Goal: Navigation & Orientation: Find specific page/section

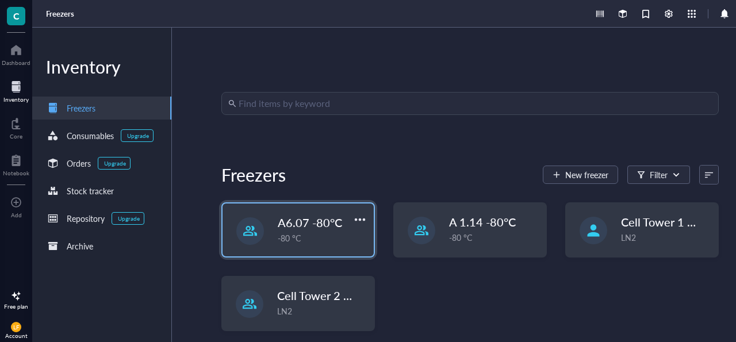
click at [323, 233] on div "-80 °C" at bounding box center [322, 238] width 89 height 13
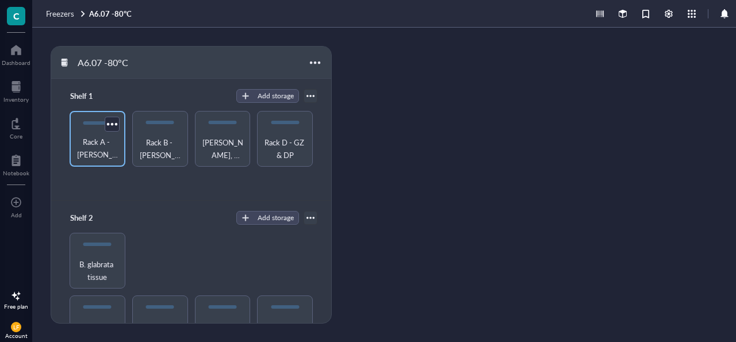
click at [97, 143] on span "Rack A - [PERSON_NAME]" at bounding box center [97, 148] width 44 height 25
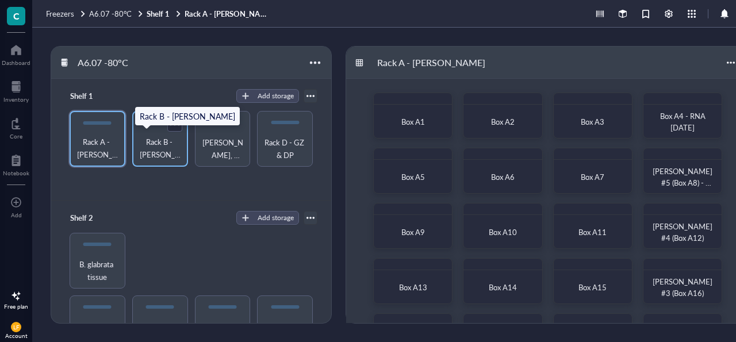
click at [154, 154] on span "Rack B - [PERSON_NAME]" at bounding box center [160, 148] width 44 height 25
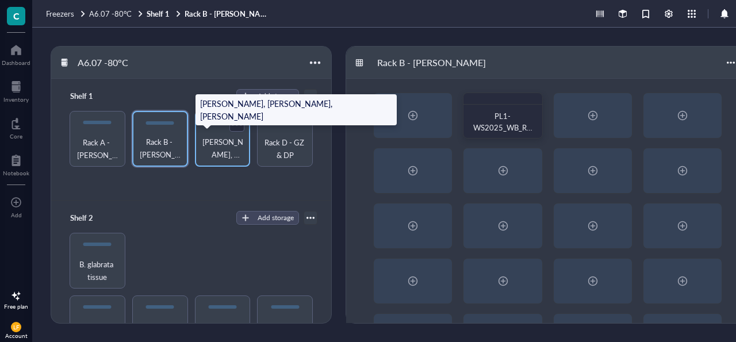
click at [215, 144] on span "[PERSON_NAME], [PERSON_NAME], [PERSON_NAME]" at bounding box center [223, 148] width 44 height 25
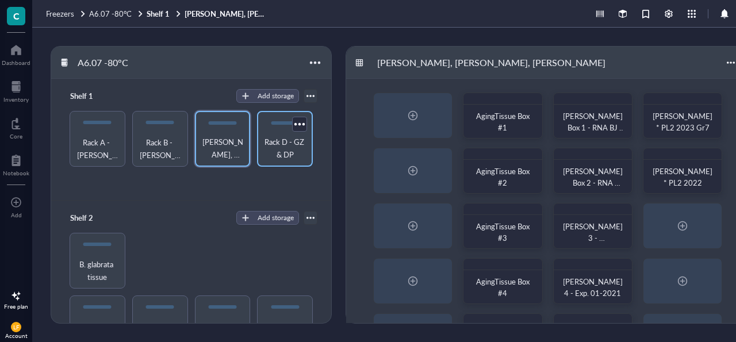
click at [281, 147] on span "Rack D - GZ & DP" at bounding box center [285, 148] width 44 height 25
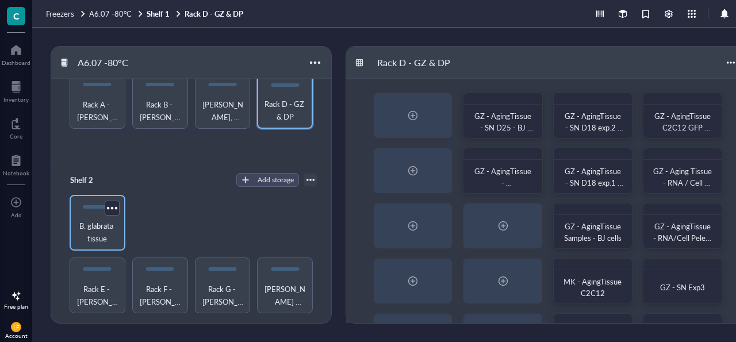
scroll to position [36, 0]
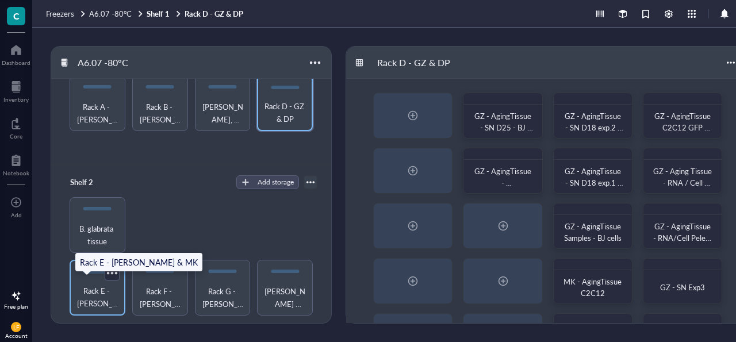
click at [99, 291] on span "Rack E - [PERSON_NAME] & MK" at bounding box center [97, 297] width 44 height 25
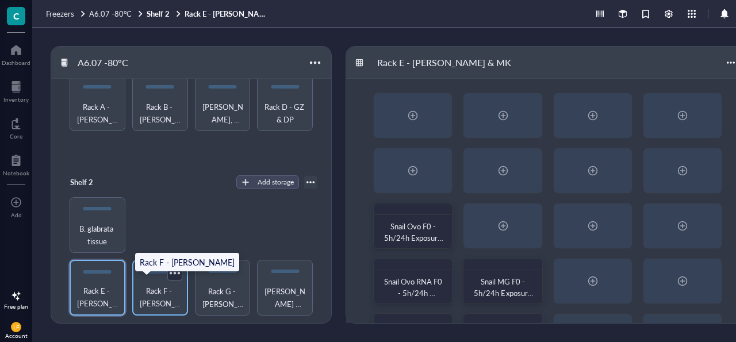
click at [163, 292] on span "Rack F - [PERSON_NAME]" at bounding box center [160, 297] width 44 height 25
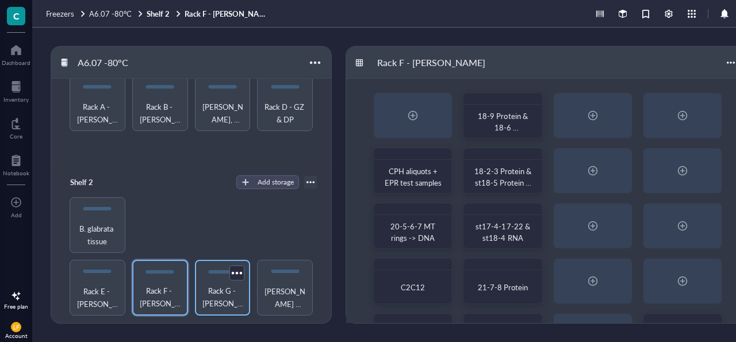
click at [222, 299] on span "Rack G - [PERSON_NAME] & MTE" at bounding box center [223, 297] width 44 height 25
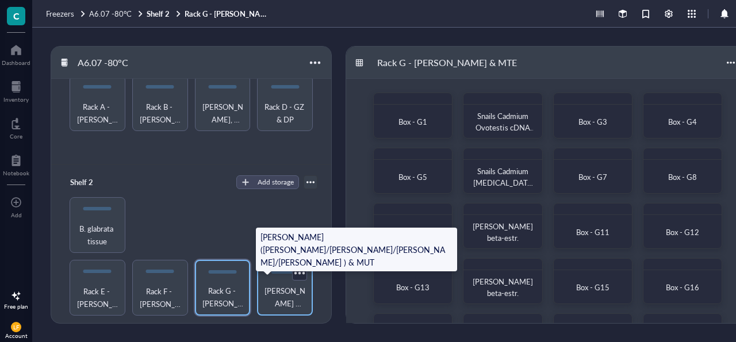
click at [285, 297] on span "[PERSON_NAME] ([PERSON_NAME]/[PERSON_NAME]/[PERSON_NAME]/[PERSON_NAME] ) & MUT" at bounding box center [285, 297] width 44 height 25
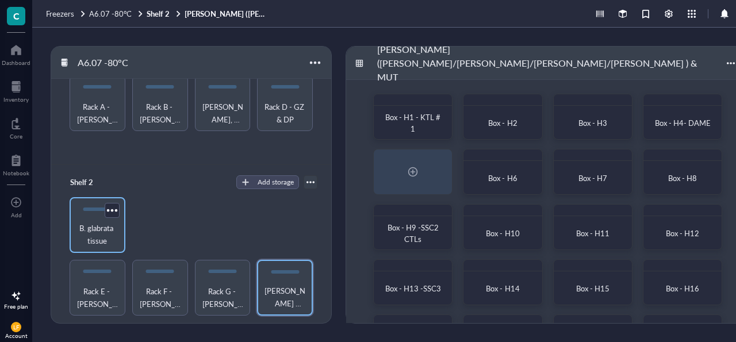
click at [98, 228] on span "B. glabrata tissue" at bounding box center [97, 234] width 44 height 25
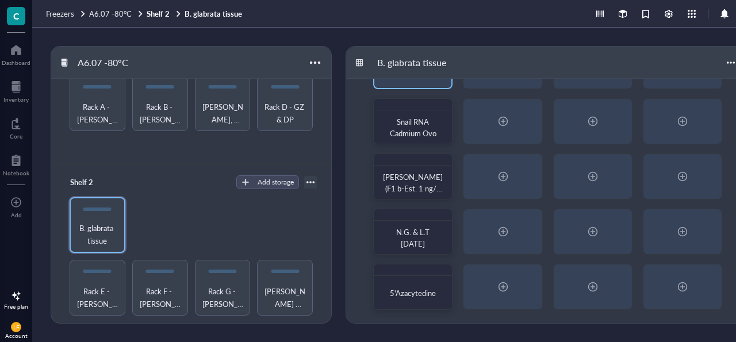
scroll to position [104, 0]
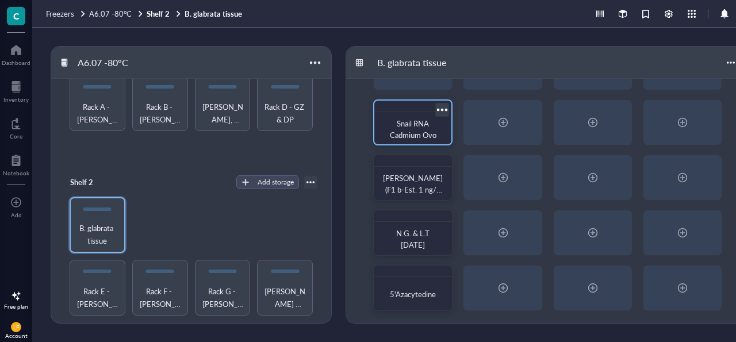
click at [414, 132] on span "Snail RNA Cadmium Ovo" at bounding box center [413, 129] width 47 height 22
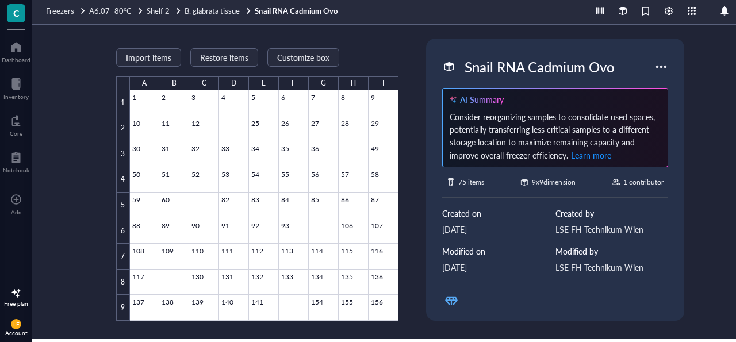
scroll to position [23, 0]
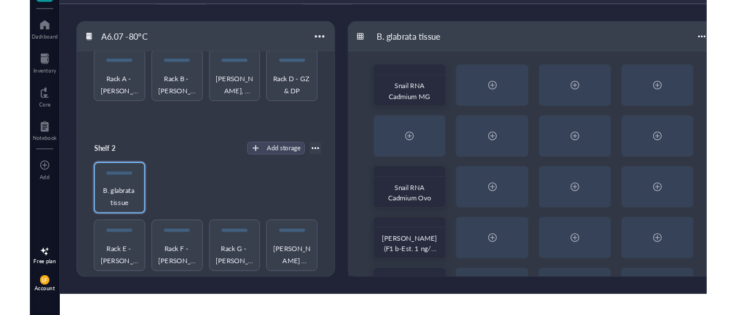
scroll to position [120, 0]
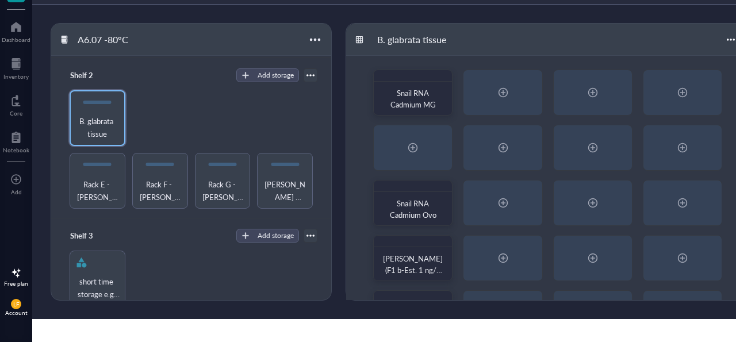
click at [169, 231] on div "Shelf 3 Add storage" at bounding box center [191, 236] width 253 height 16
